Goal: Use online tool/utility: Utilize a website feature to perform a specific function

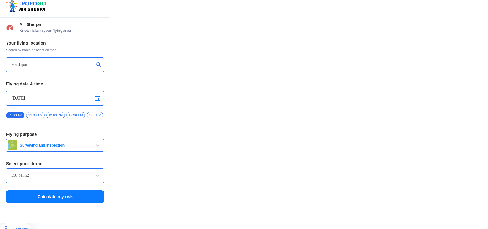
scroll to position [17, 0]
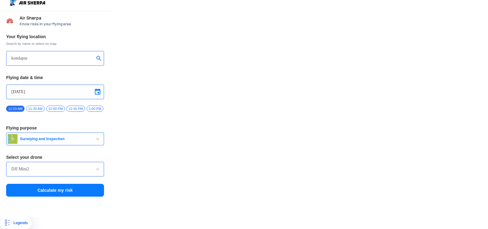
click at [58, 172] on div "DJI Mini2" at bounding box center [55, 169] width 98 height 15
click at [97, 169] on span at bounding box center [97, 169] width 7 height 7
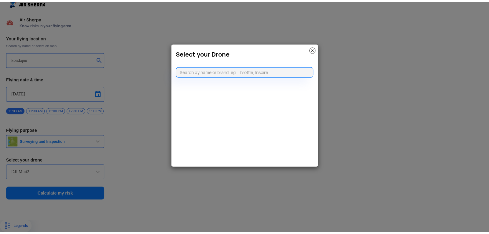
scroll to position [12, 0]
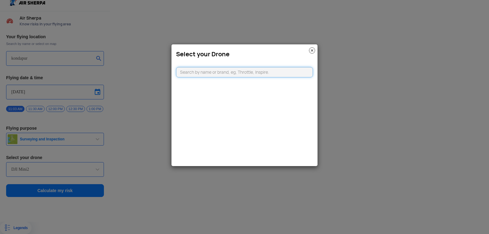
click at [255, 74] on input "text" at bounding box center [244, 72] width 137 height 10
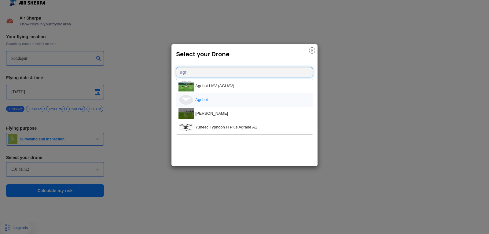
type input "agr"
click at [221, 96] on li "Agribot" at bounding box center [244, 100] width 137 height 14
type input "Agribot"
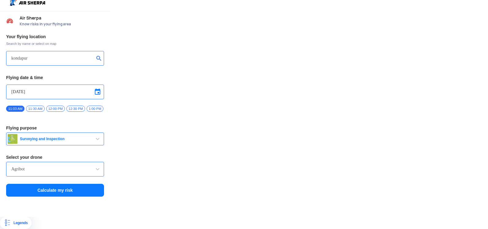
click at [48, 190] on button "Calculate my risk" at bounding box center [55, 190] width 98 height 13
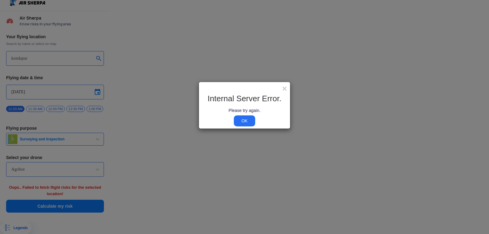
click at [244, 118] on link "OK" at bounding box center [244, 120] width 21 height 11
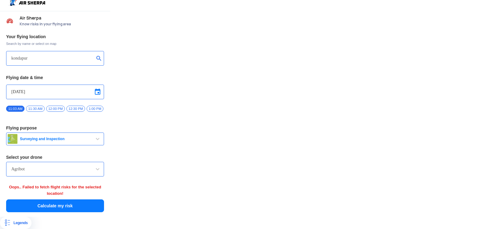
click at [58, 171] on input "Agribot" at bounding box center [54, 169] width 87 height 7
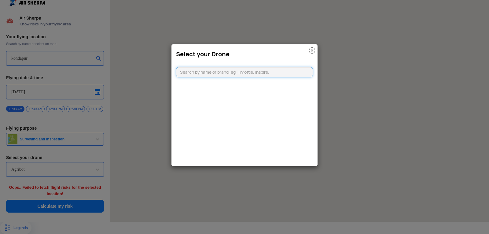
click at [250, 75] on input "text" at bounding box center [244, 72] width 137 height 10
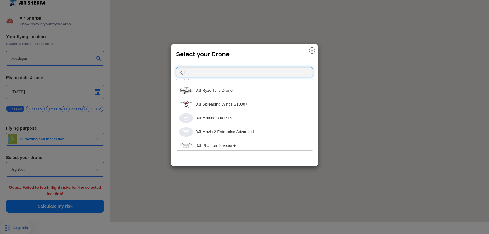
scroll to position [0, 0]
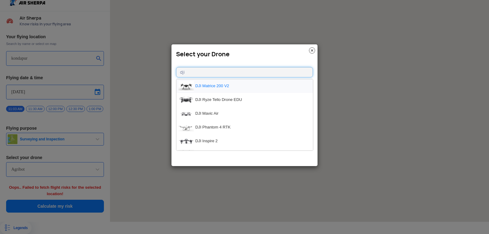
type input "dji"
click at [227, 86] on li "DJI Matrice 200 V2" at bounding box center [244, 86] width 137 height 14
type input "DJI Matrice 200 V2"
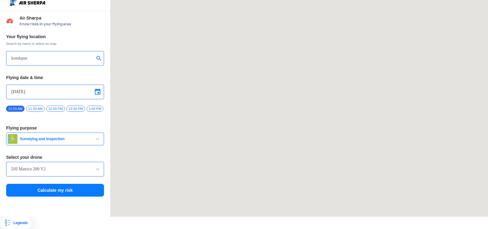
click at [71, 173] on input "DJI Matrice 200 V2" at bounding box center [54, 169] width 87 height 7
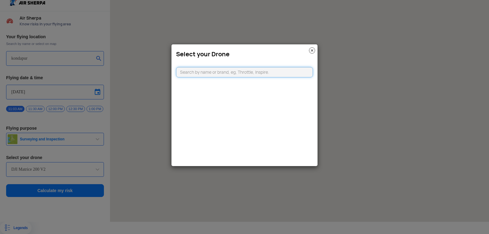
click at [257, 74] on input "text" at bounding box center [244, 72] width 137 height 10
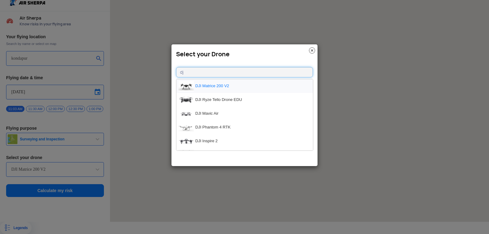
type input "dj"
click at [213, 86] on li "DJI Matrice 200 V2" at bounding box center [244, 86] width 137 height 14
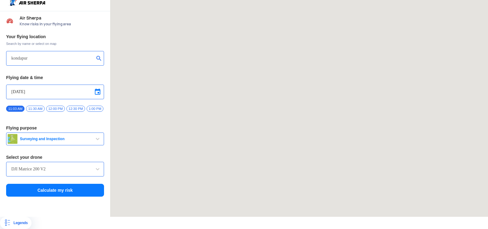
click at [81, 189] on button "Calculate my risk" at bounding box center [55, 190] width 98 height 13
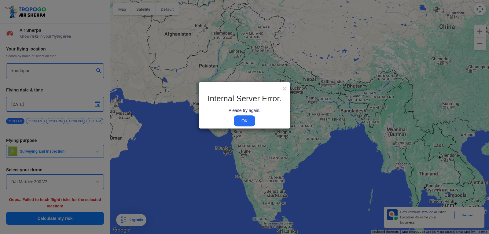
click at [256, 117] on div "Internal Server Error. Please try again. OK" at bounding box center [245, 109] width 82 height 30
click at [247, 120] on link "OK" at bounding box center [244, 120] width 21 height 11
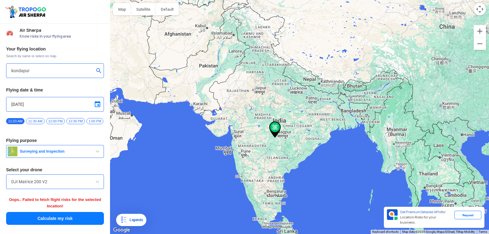
type input "[STREET_ADDRESS]"
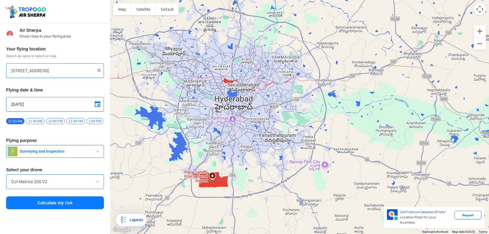
drag, startPoint x: 170, startPoint y: 155, endPoint x: 188, endPoint y: 175, distance: 27.1
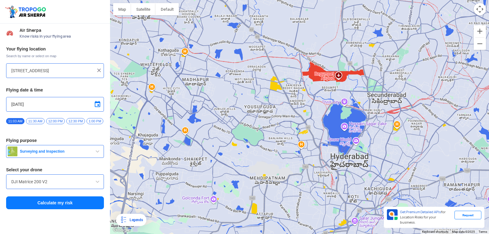
drag, startPoint x: 159, startPoint y: 130, endPoint x: 172, endPoint y: 134, distance: 14.3
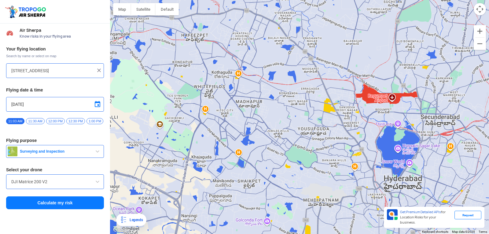
drag, startPoint x: 159, startPoint y: 93, endPoint x: 215, endPoint y: 116, distance: 61.0
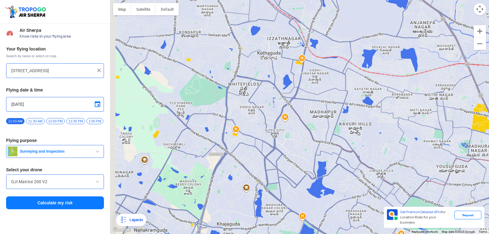
drag, startPoint x: 148, startPoint y: 117, endPoint x: 164, endPoint y: 127, distance: 18.2
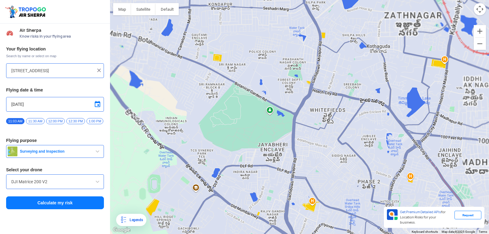
drag, startPoint x: 197, startPoint y: 84, endPoint x: 195, endPoint y: 94, distance: 9.3
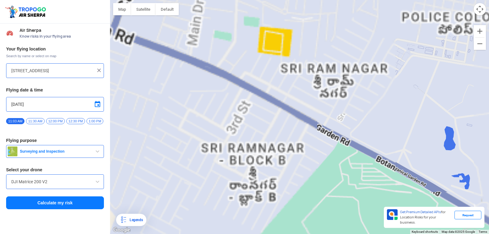
drag, startPoint x: 216, startPoint y: 76, endPoint x: 217, endPoint y: 104, distance: 28.8
